Goal: Check status: Check status

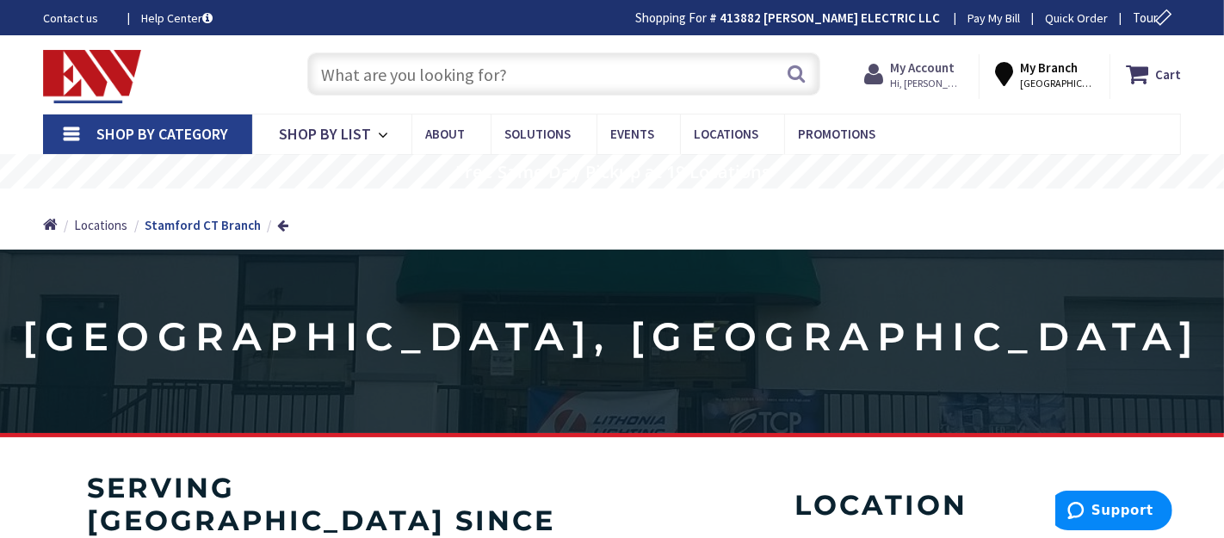
click at [949, 67] on strong "My Account" at bounding box center [922, 67] width 65 height 16
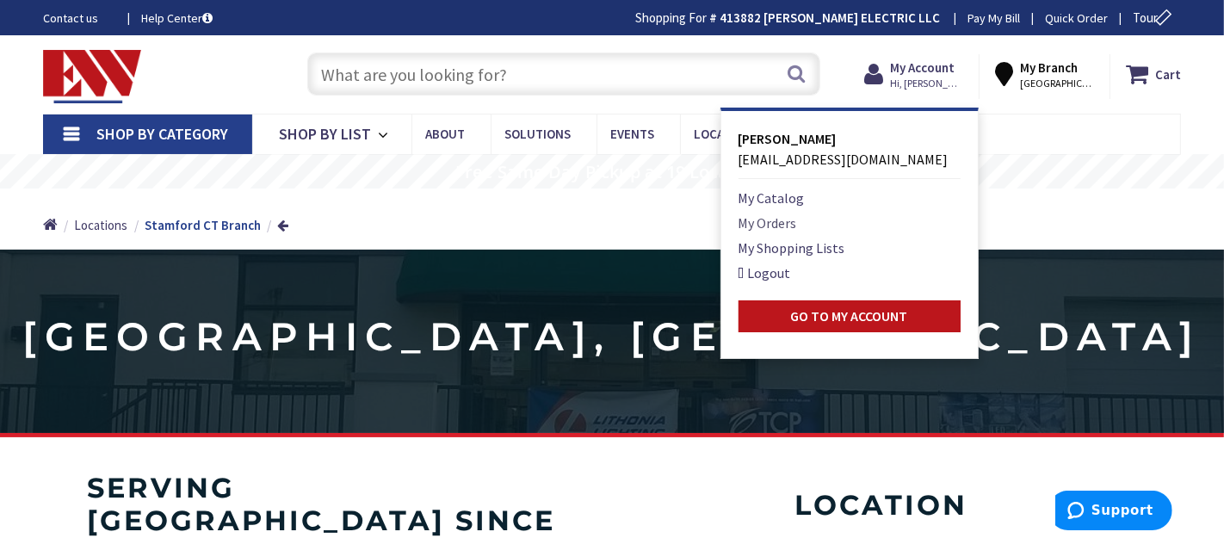
click at [776, 220] on link "My Orders" at bounding box center [768, 223] width 59 height 21
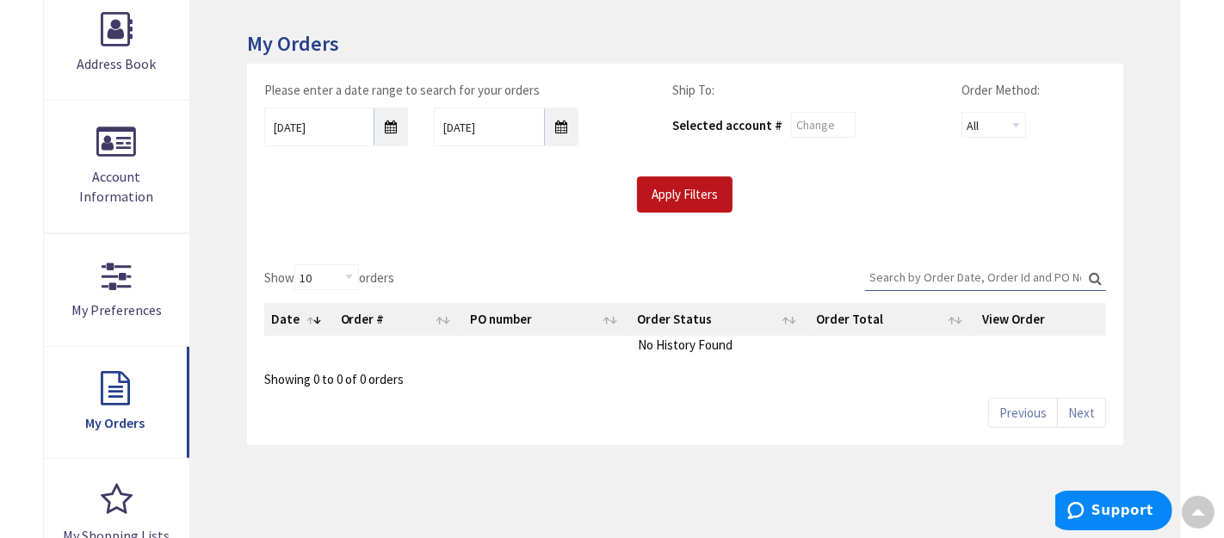
scroll to position [286, 0]
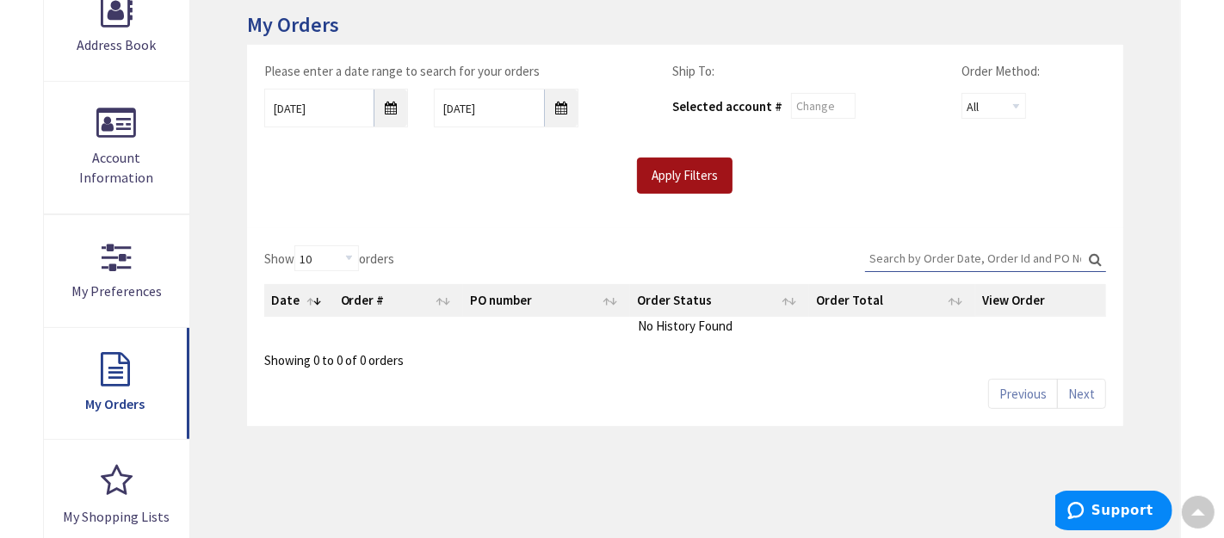
click at [683, 170] on input "Apply Filters" at bounding box center [685, 176] width 96 height 36
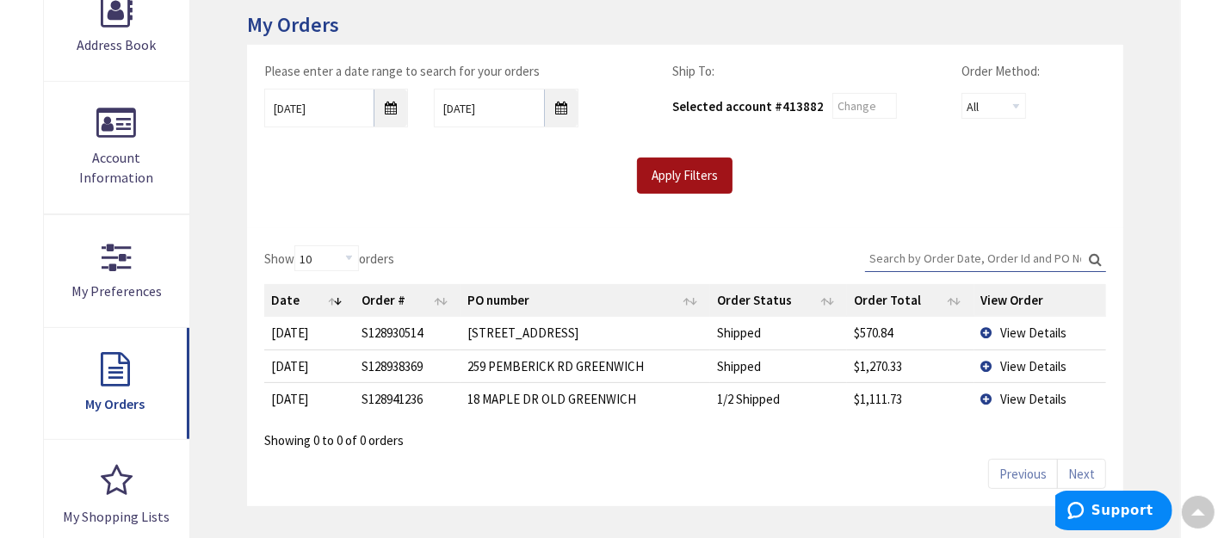
scroll to position [0, 0]
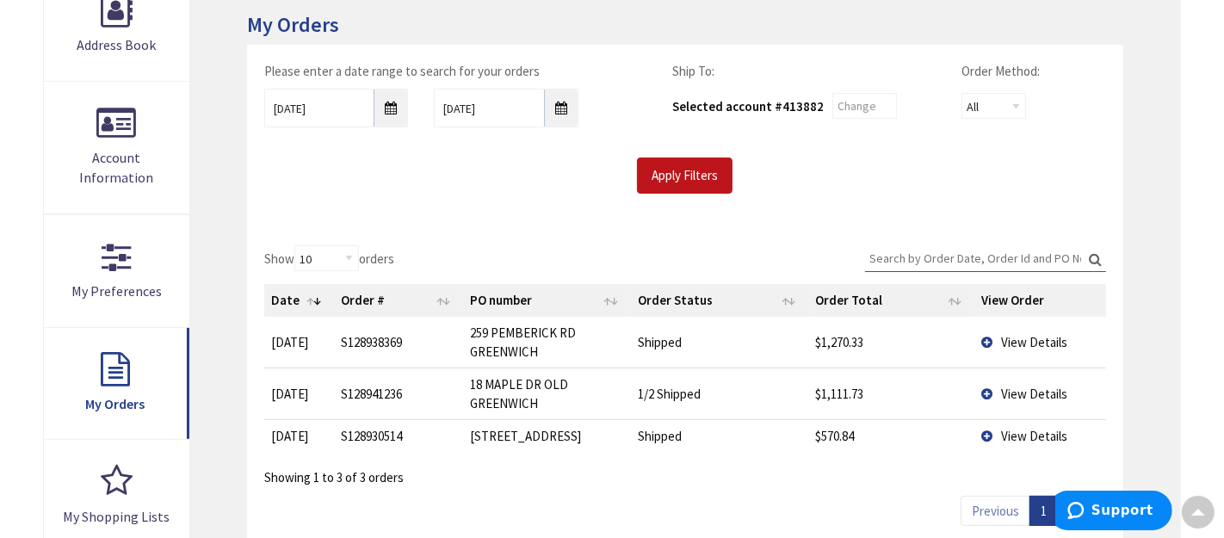
click at [987, 430] on td "View Details" at bounding box center [1040, 435] width 131 height 33
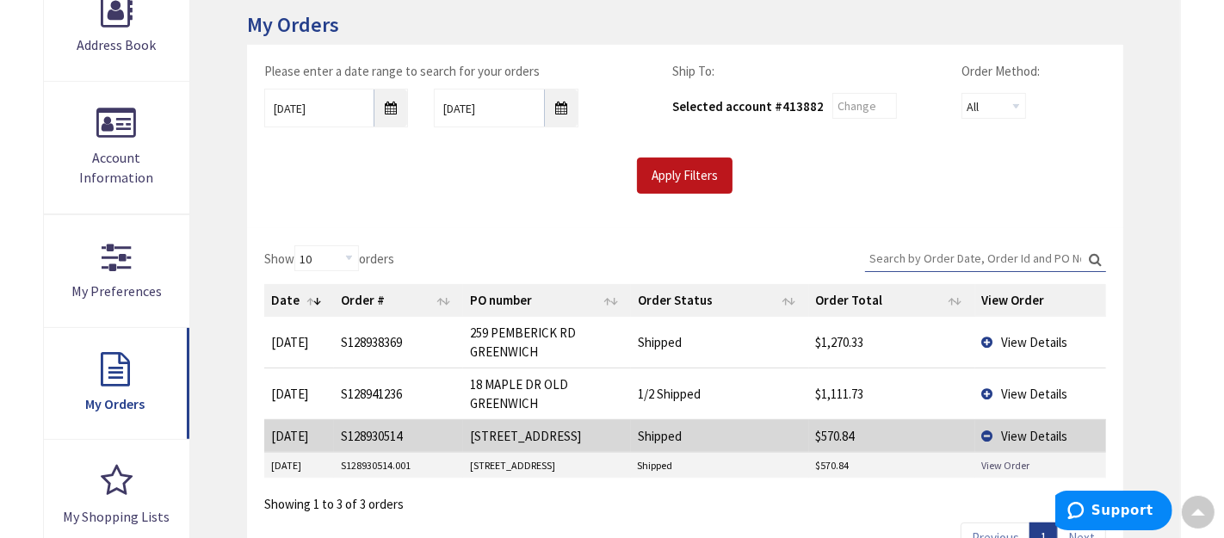
click at [998, 464] on link "View Order" at bounding box center [1006, 465] width 48 height 15
click at [1016, 346] on span "View Details" at bounding box center [1035, 342] width 66 height 16
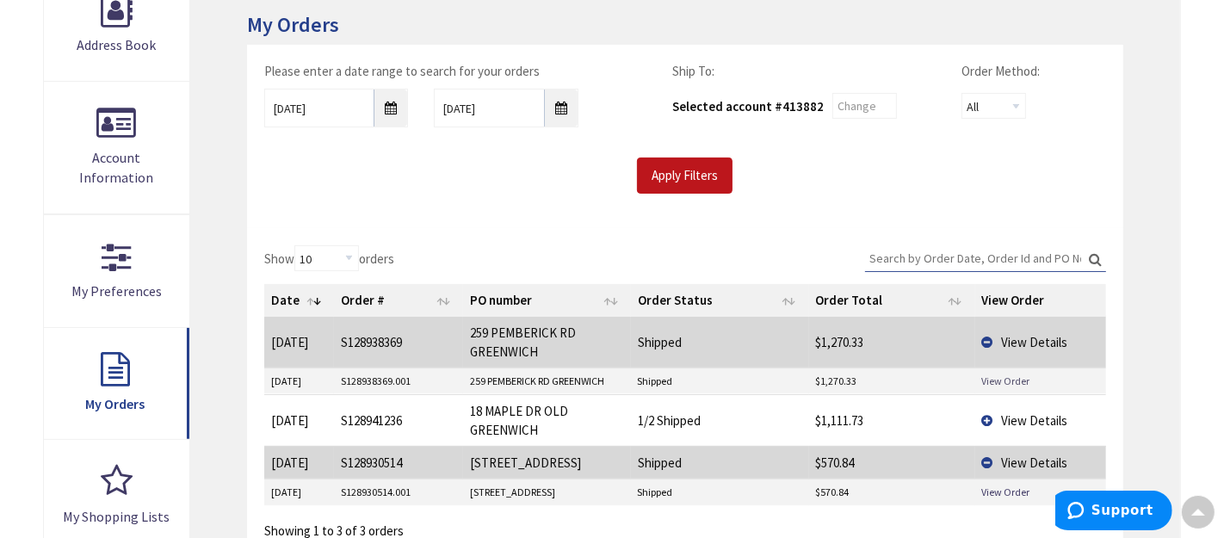
click at [1011, 377] on link "View Order" at bounding box center [1006, 381] width 48 height 15
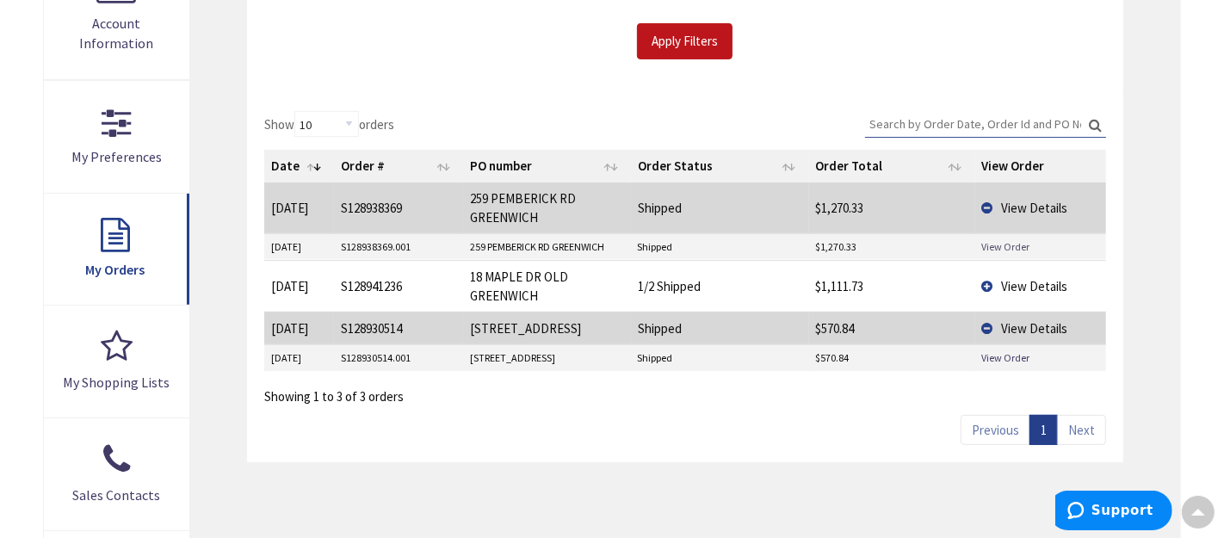
scroll to position [425, 0]
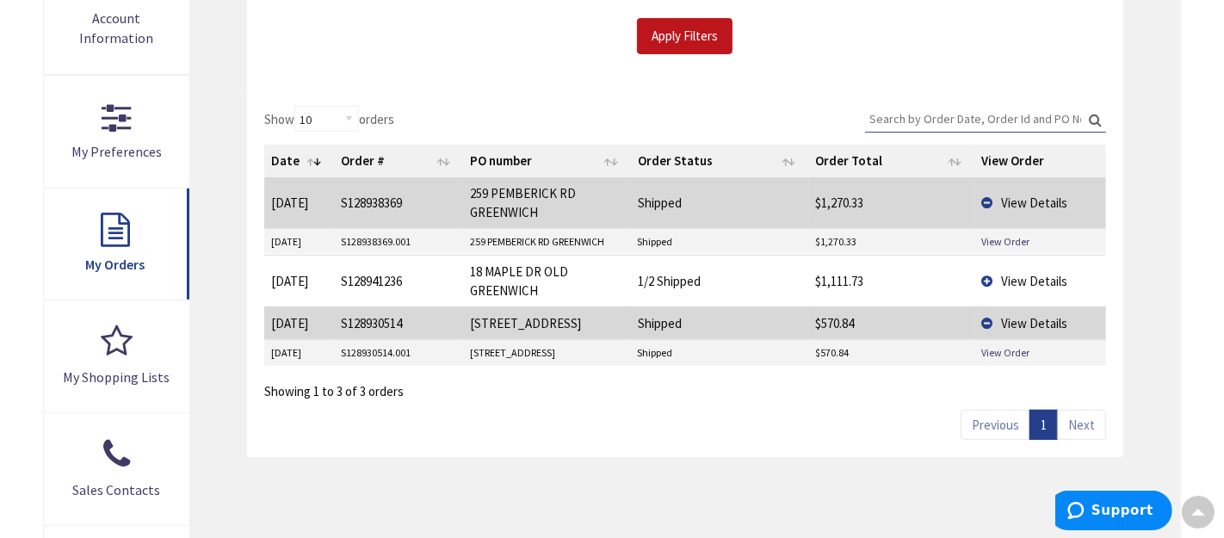
click at [1046, 275] on span "View Details" at bounding box center [1035, 281] width 66 height 16
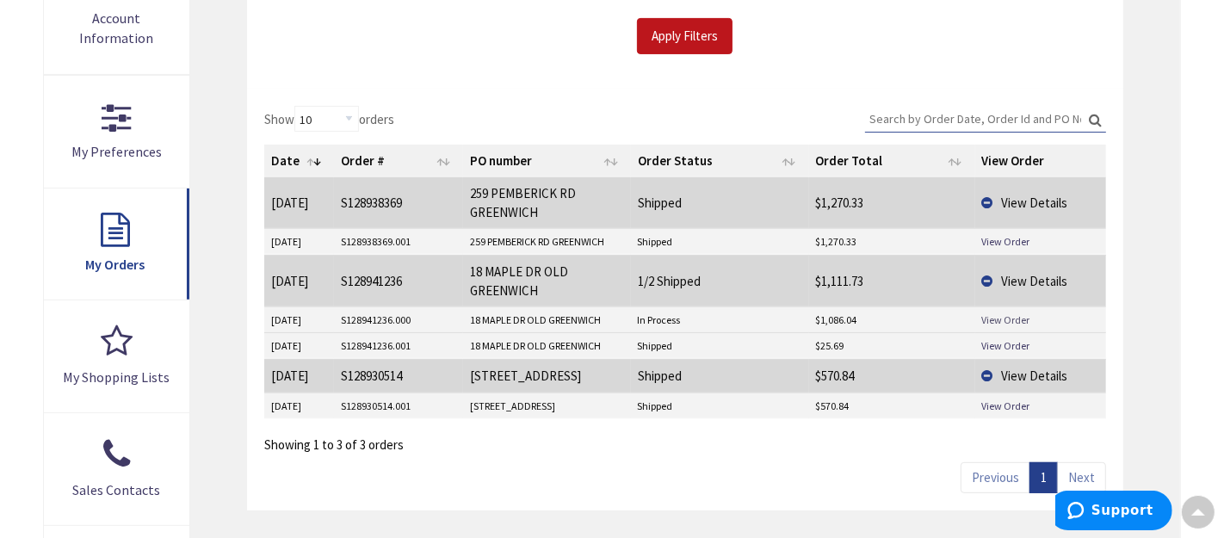
click at [1014, 319] on link "View Order" at bounding box center [1006, 319] width 48 height 15
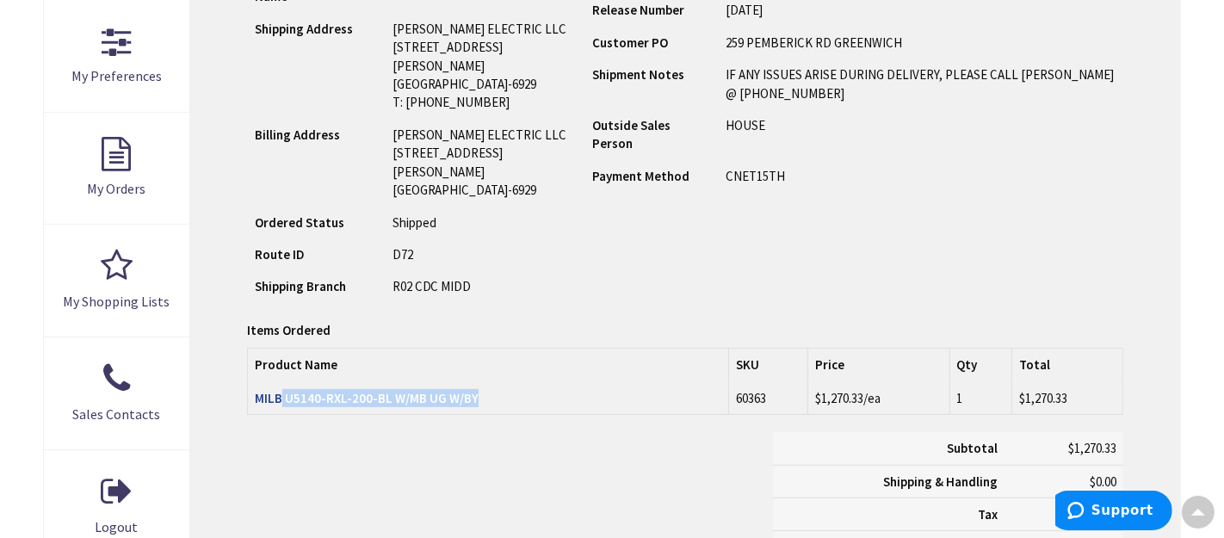
drag, startPoint x: 502, startPoint y: 339, endPoint x: 281, endPoint y: 333, distance: 221.3
click at [281, 382] on td "MILB U5140-RXL-200-BL W/MB UG W/BY" at bounding box center [487, 398] width 481 height 33
drag, startPoint x: 524, startPoint y: 342, endPoint x: 254, endPoint y: 343, distance: 270.3
click at [254, 382] on td "MILB U5140-RXL-200-BL W/MB UG W/BY" at bounding box center [487, 398] width 481 height 33
copy strong "MILB U5140-RXL-200-BL W/MB UG W/BY"
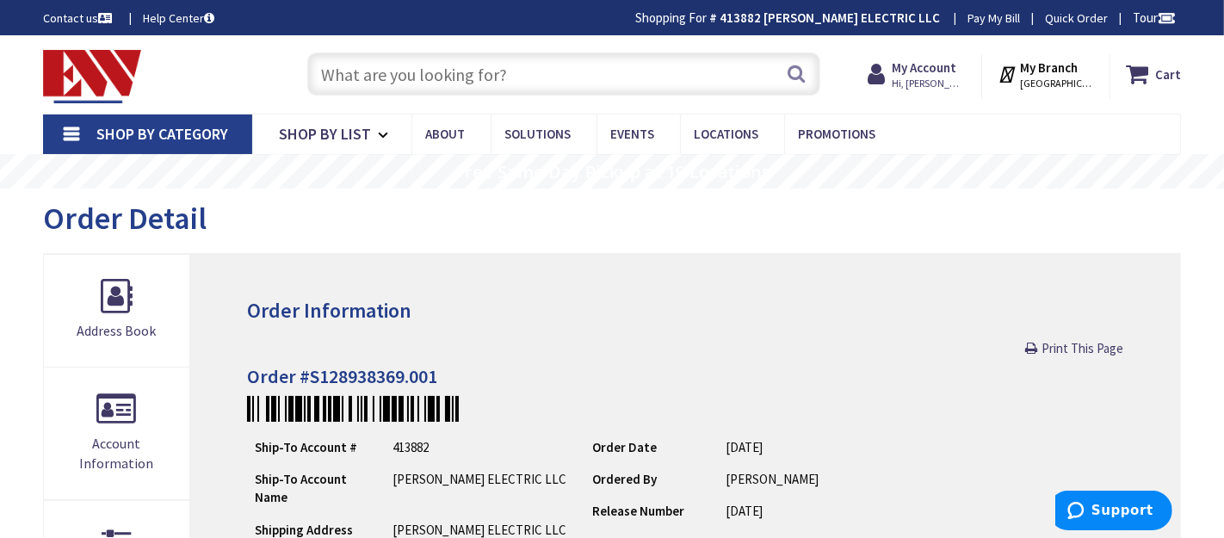
click at [626, 77] on input "text" at bounding box center [563, 74] width 512 height 43
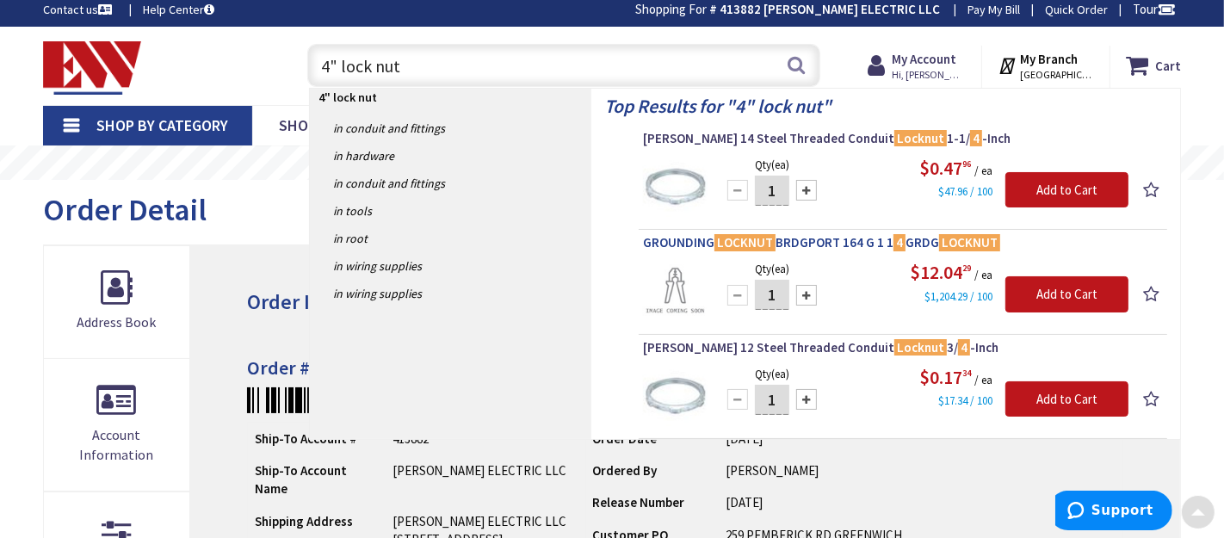
scroll to position [3, 0]
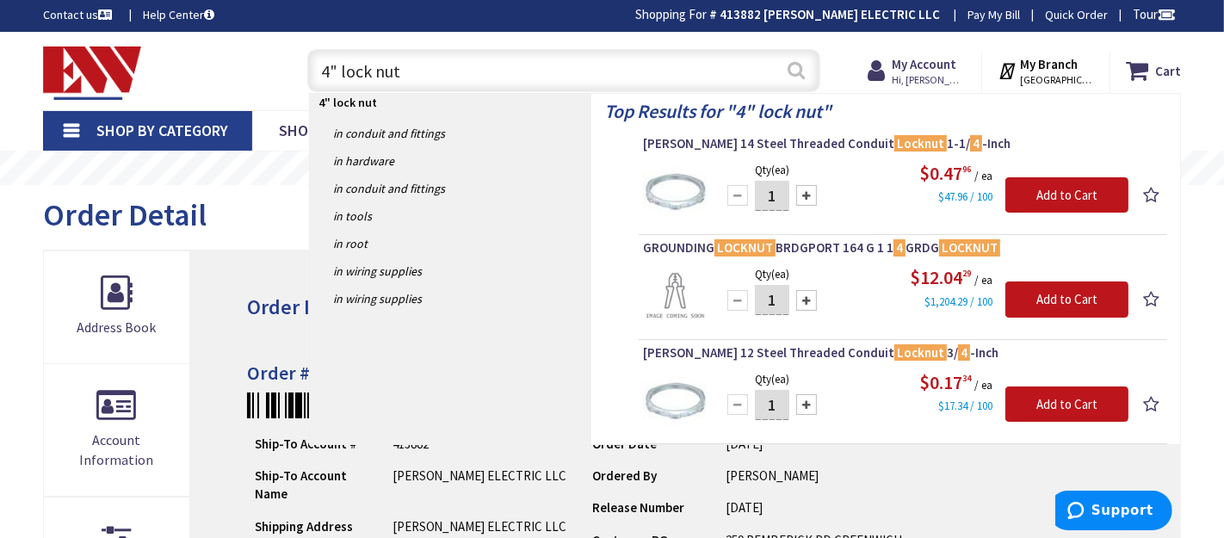
type input "4" lock nut"
click at [801, 77] on button "Search" at bounding box center [796, 70] width 22 height 39
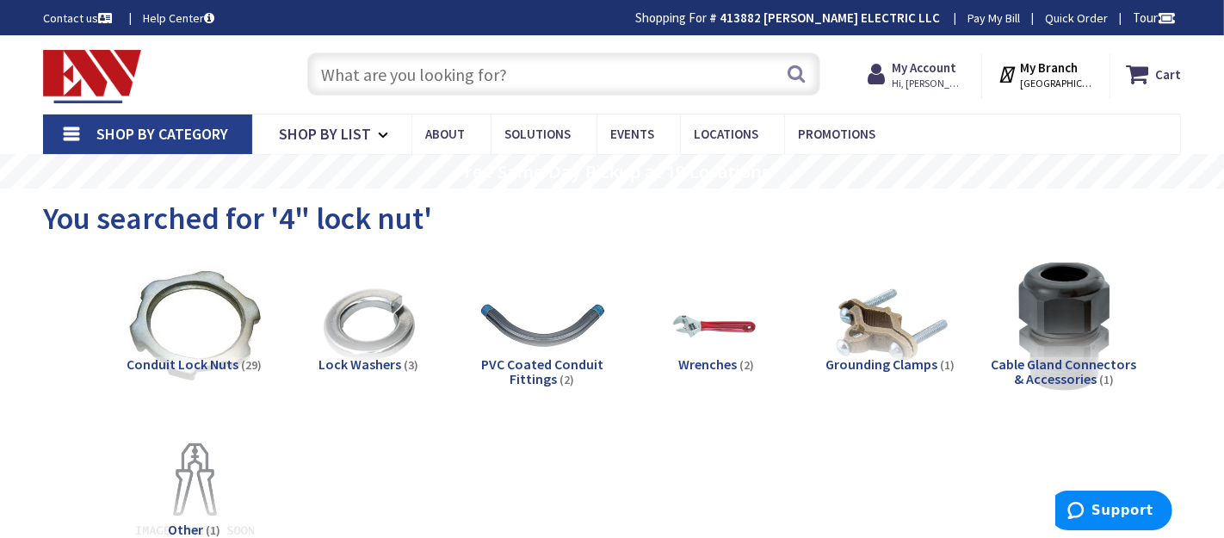
click at [616, 88] on input "text" at bounding box center [563, 74] width 512 height 43
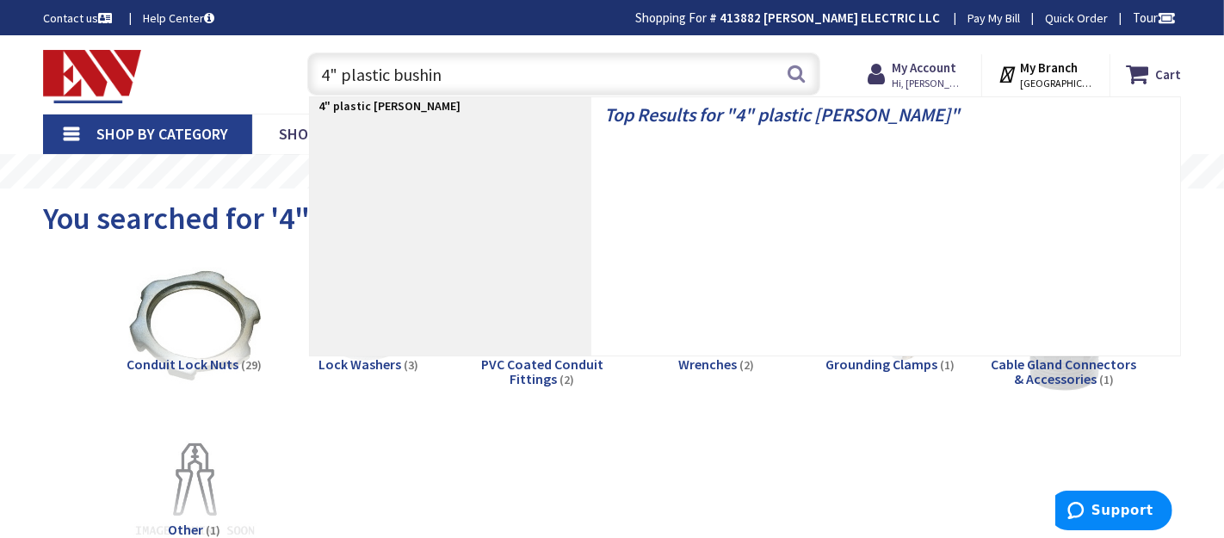
type input "4" plastic bushing"
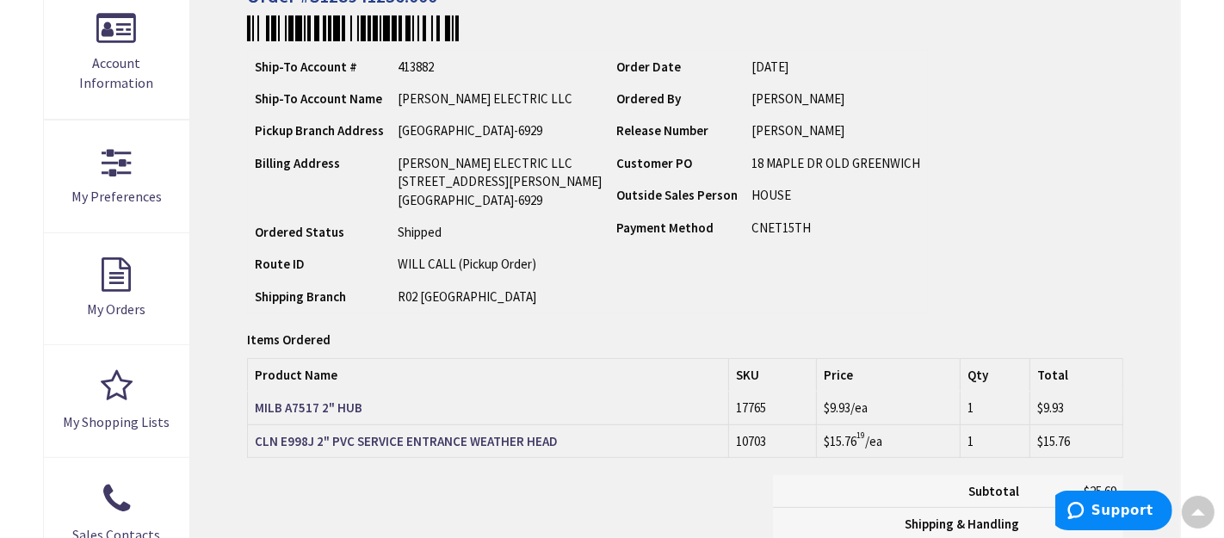
scroll to position [445, 0]
